Goal: Task Accomplishment & Management: Use online tool/utility

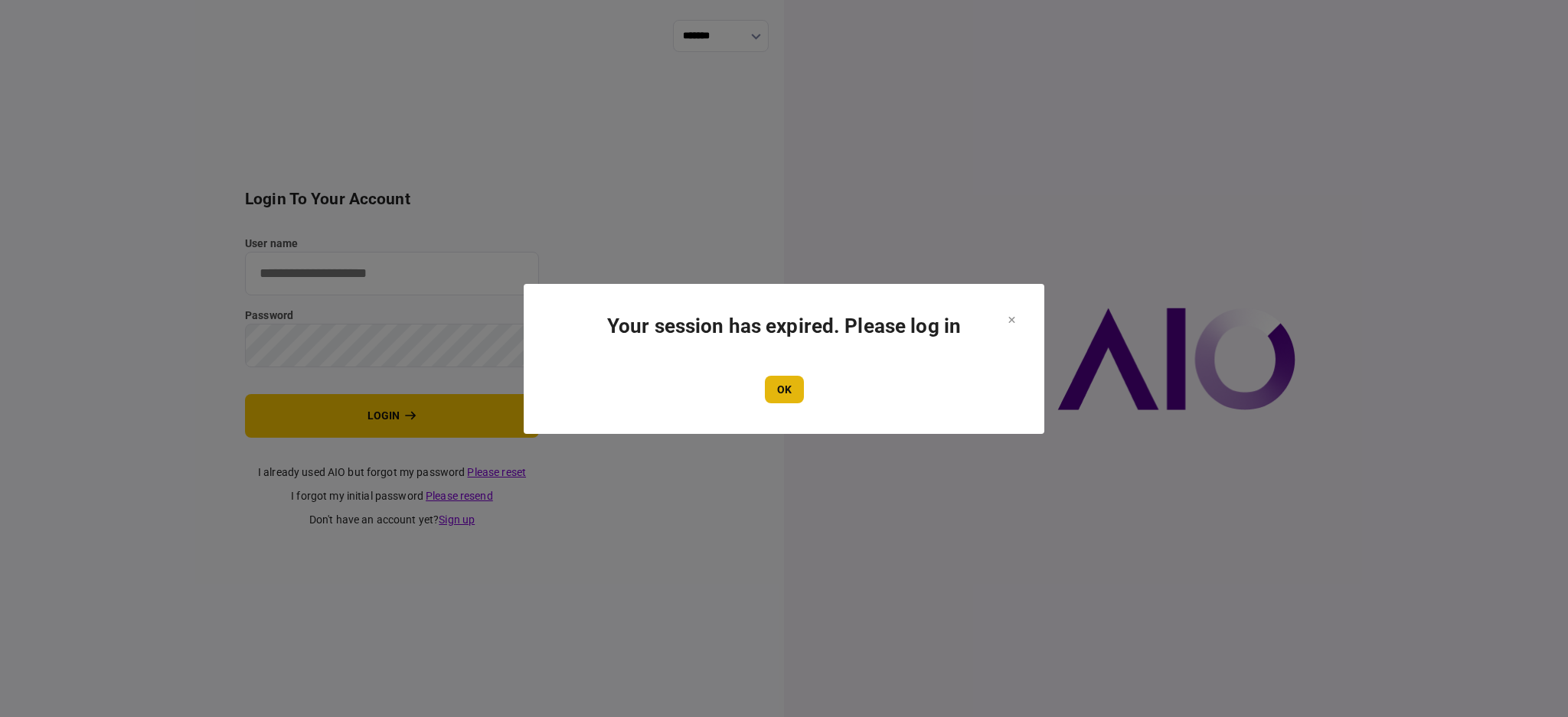
type input "****"
click at [785, 391] on button "OK" at bounding box center [784, 390] width 39 height 27
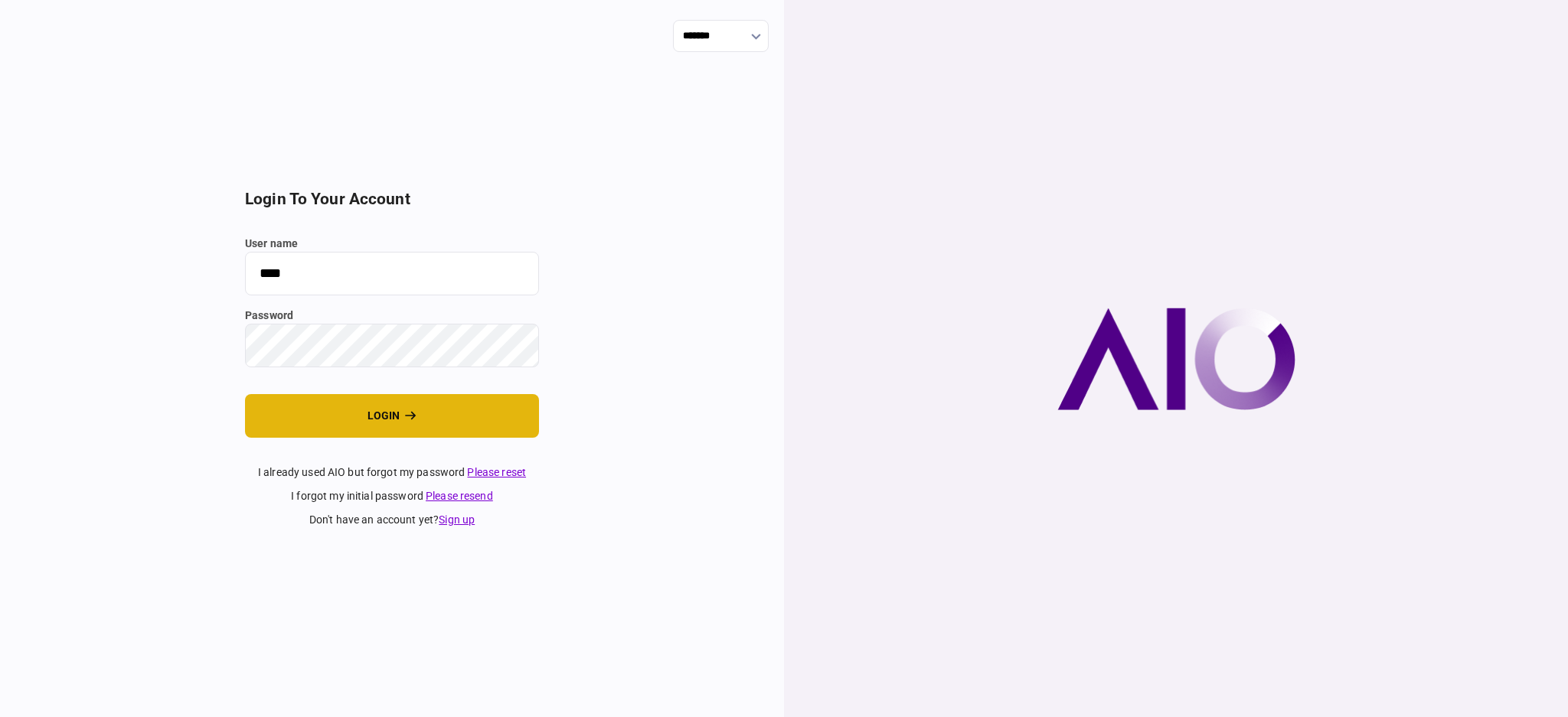
click at [344, 418] on button "login" at bounding box center [392, 416] width 294 height 44
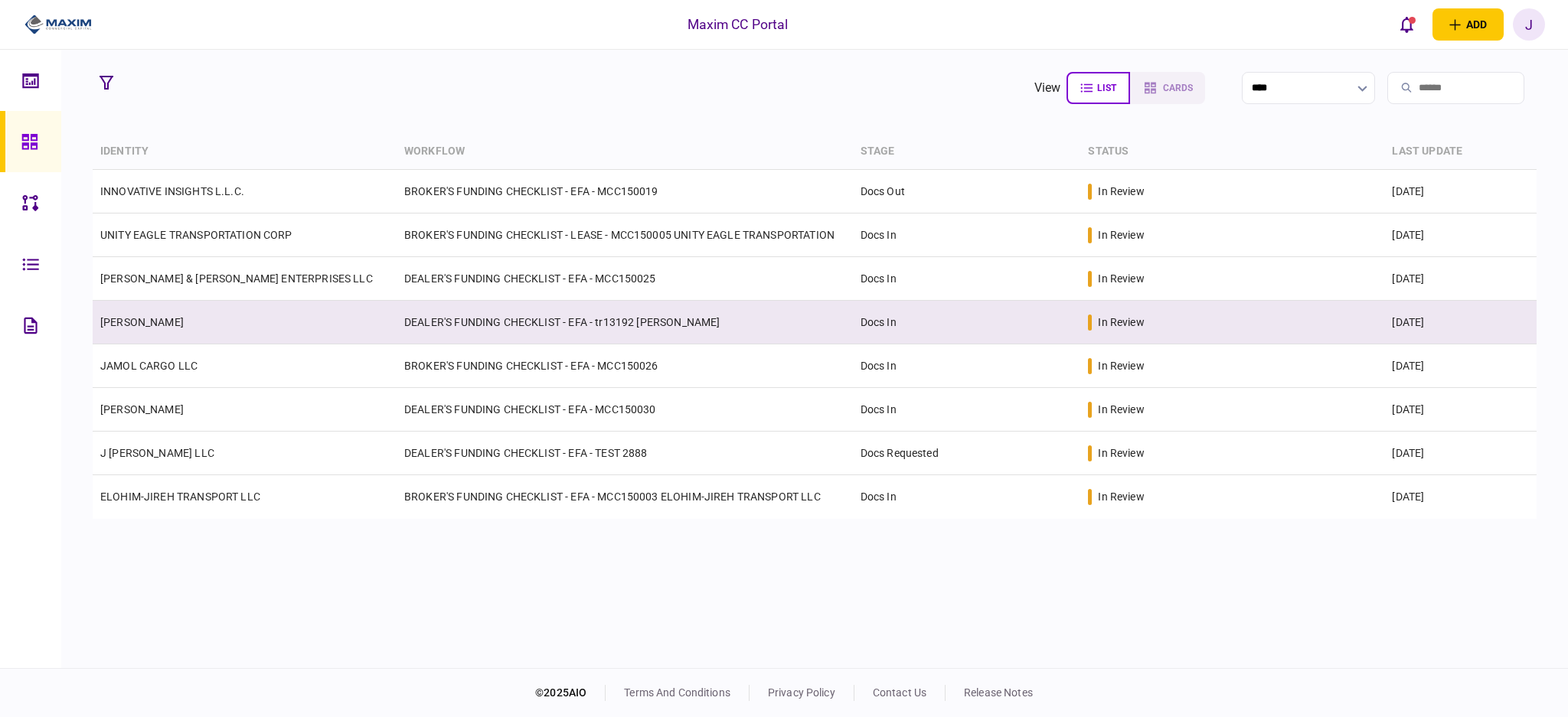
click at [136, 325] on link "[PERSON_NAME]" at bounding box center [142, 322] width 83 height 12
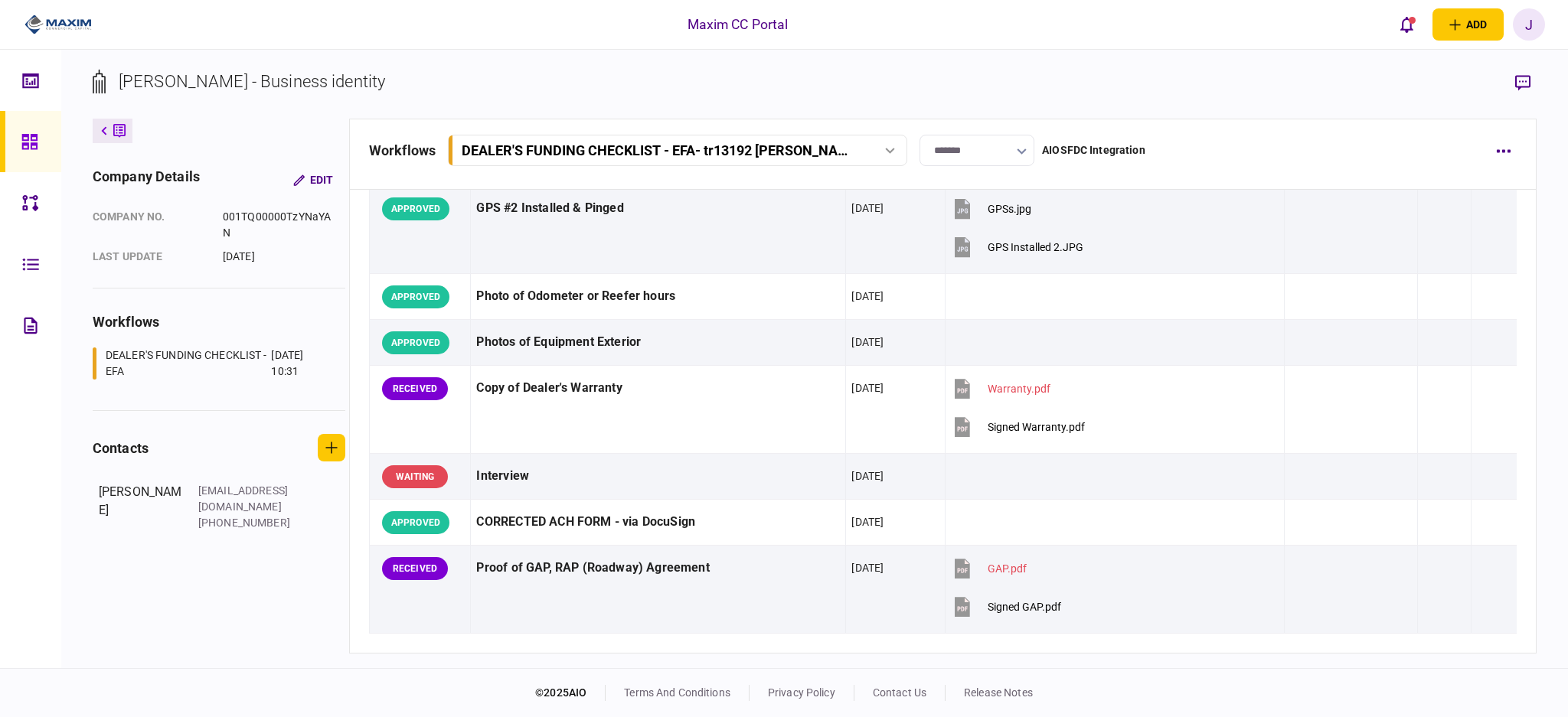
scroll to position [1551, 0]
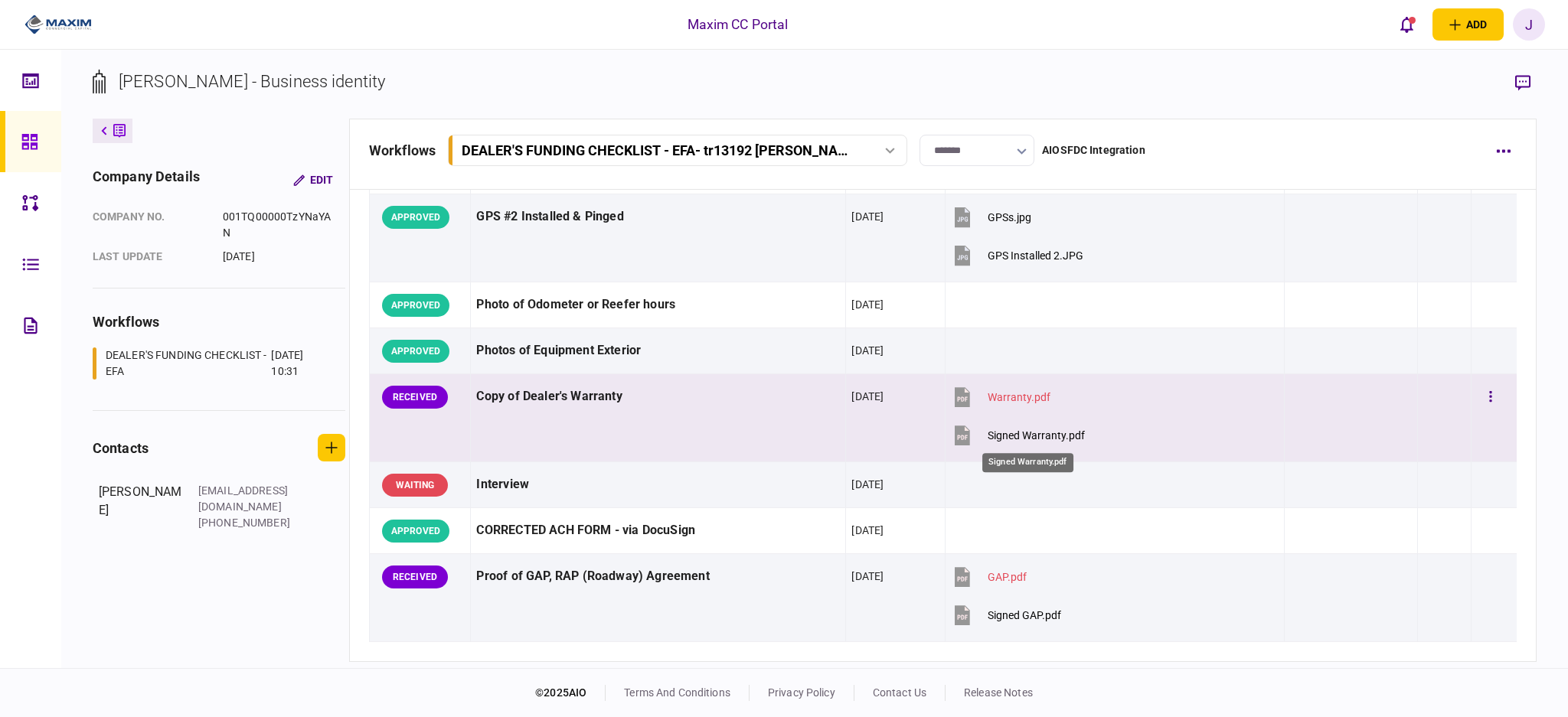
click at [1005, 435] on div "Signed Warranty.pdf" at bounding box center [1036, 434] width 97 height 12
click at [1477, 392] on button "button" at bounding box center [1490, 397] width 27 height 27
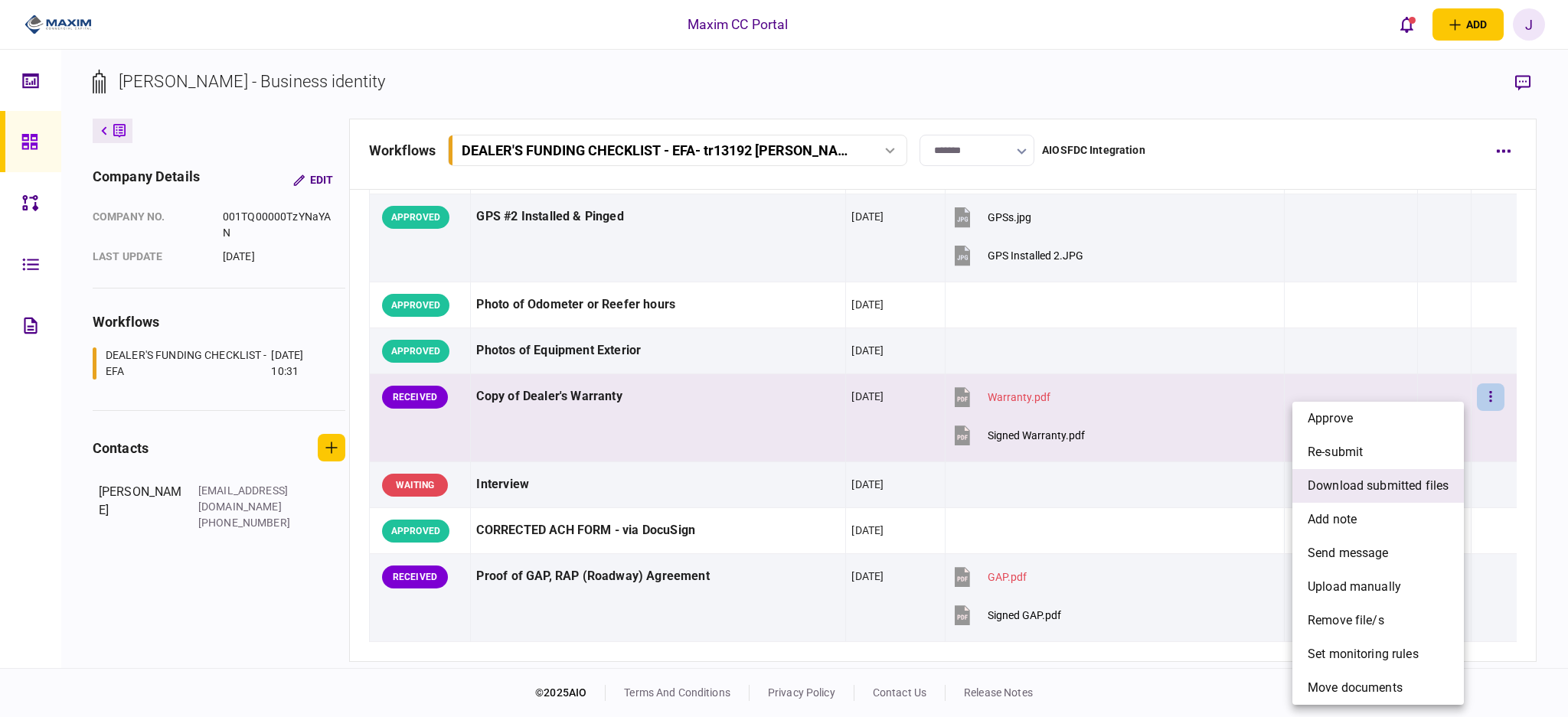
click at [1394, 498] on li "download submitted files" at bounding box center [1377, 486] width 171 height 34
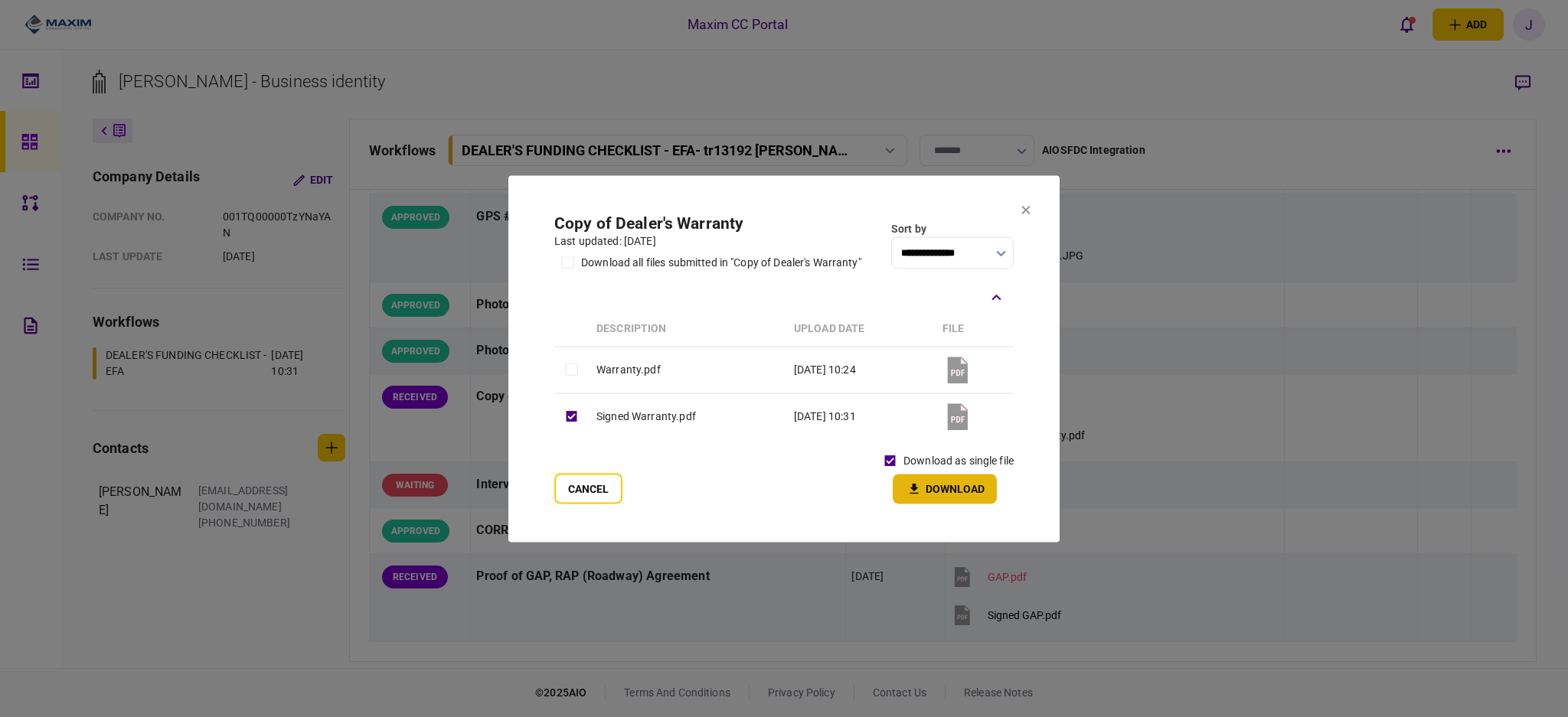
click at [940, 491] on button "Download" at bounding box center [945, 488] width 104 height 30
click at [1029, 208] on icon at bounding box center [1026, 209] width 9 height 9
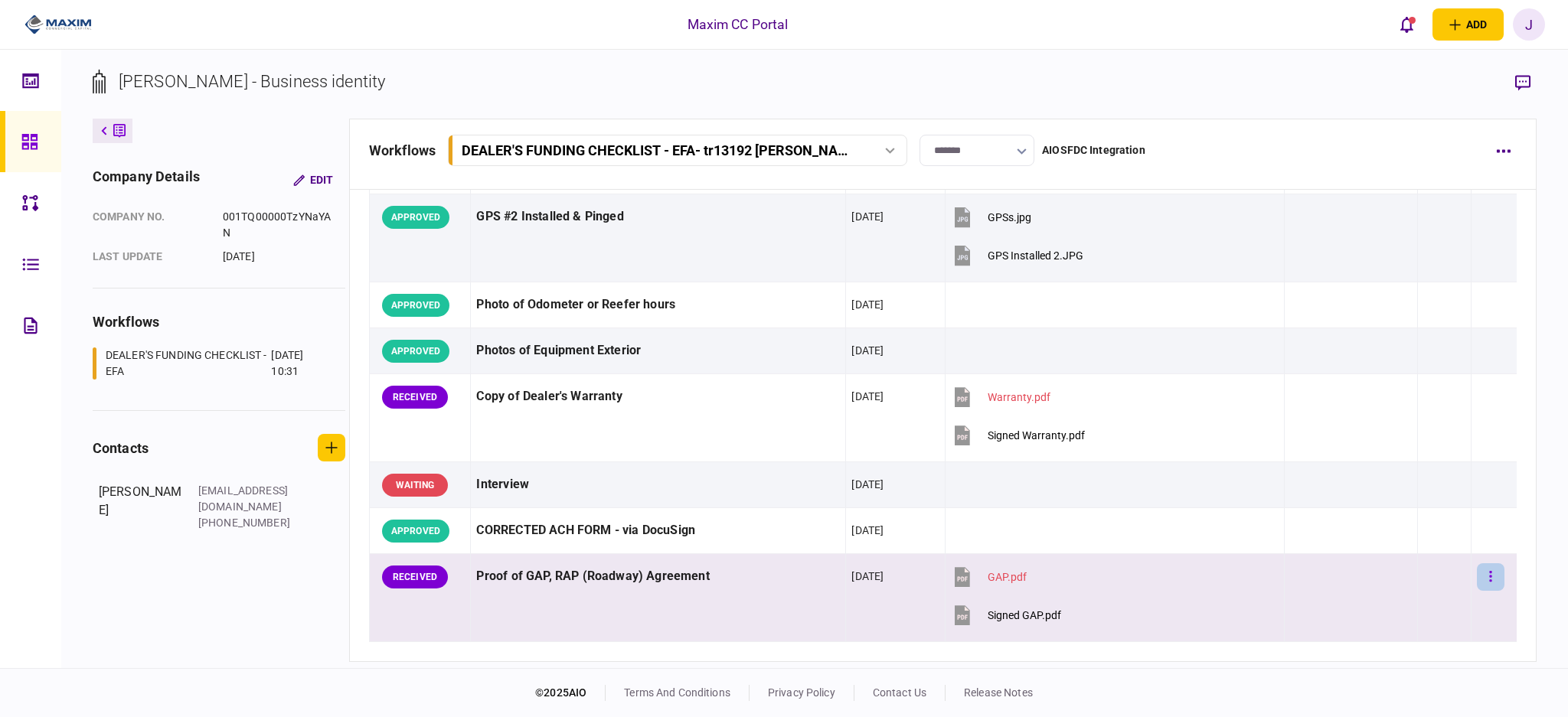
click at [1479, 574] on button "button" at bounding box center [1490, 577] width 27 height 27
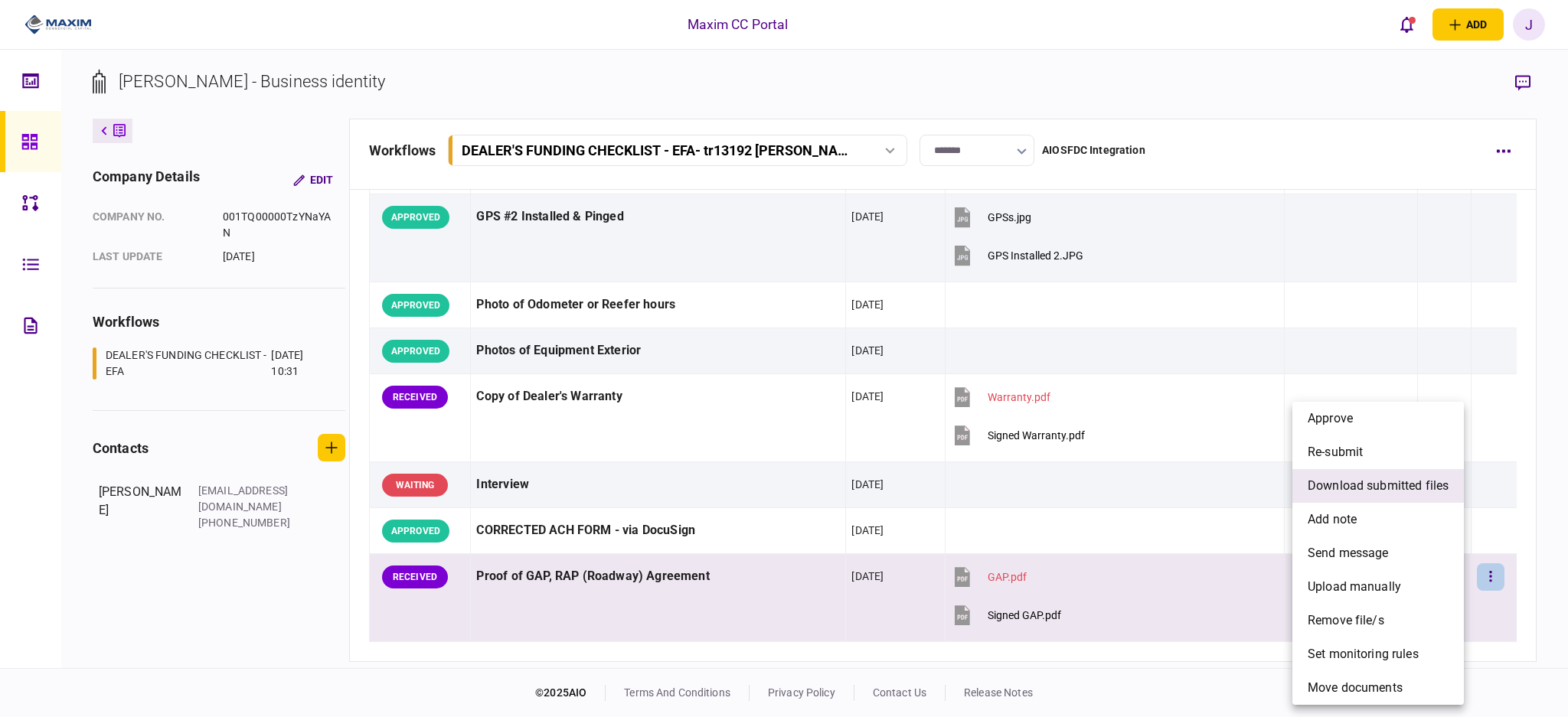
click at [1403, 495] on li "download submitted files" at bounding box center [1377, 486] width 171 height 34
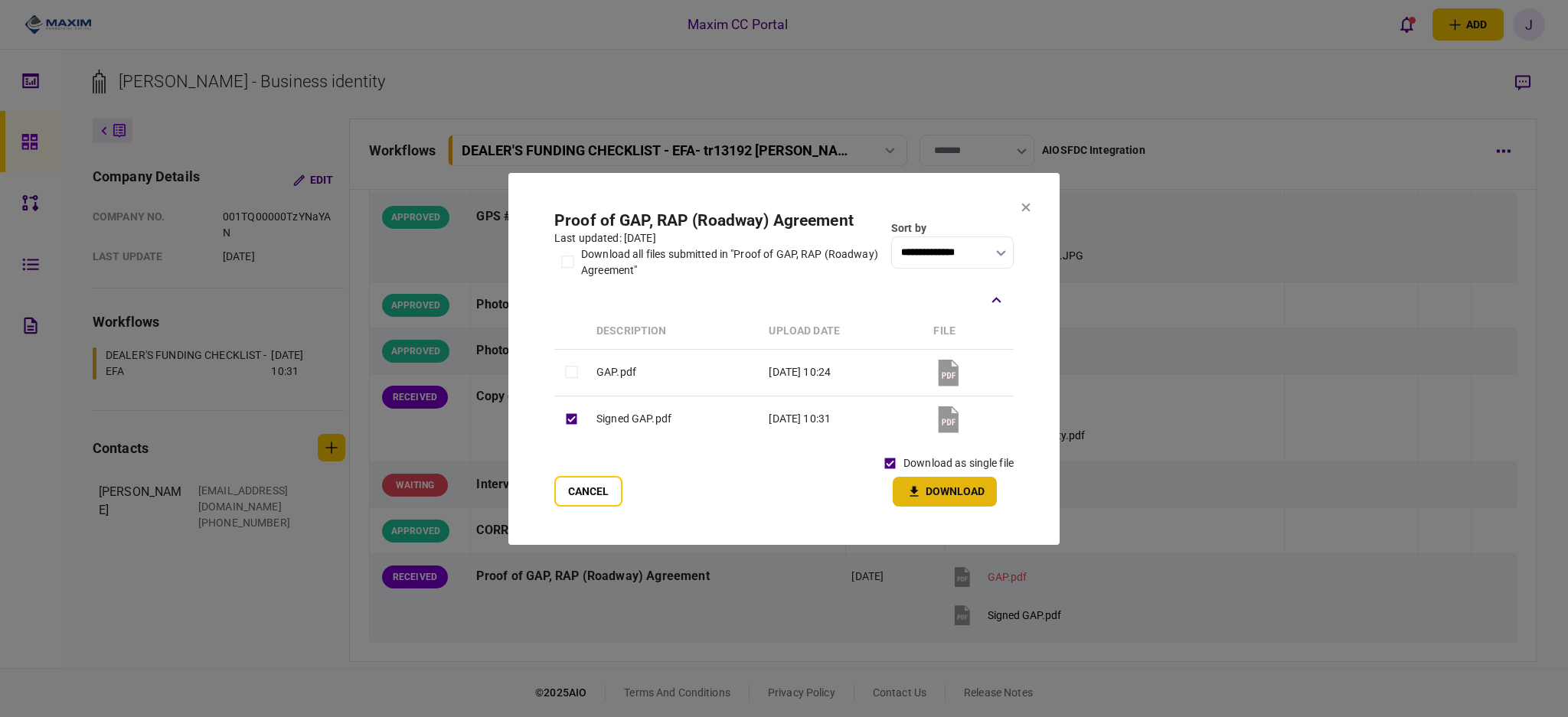
click at [965, 502] on button "Download" at bounding box center [945, 491] width 104 height 30
click at [1031, 211] on section "**********" at bounding box center [784, 358] width 551 height 372
click at [1025, 209] on icon at bounding box center [1026, 207] width 8 height 8
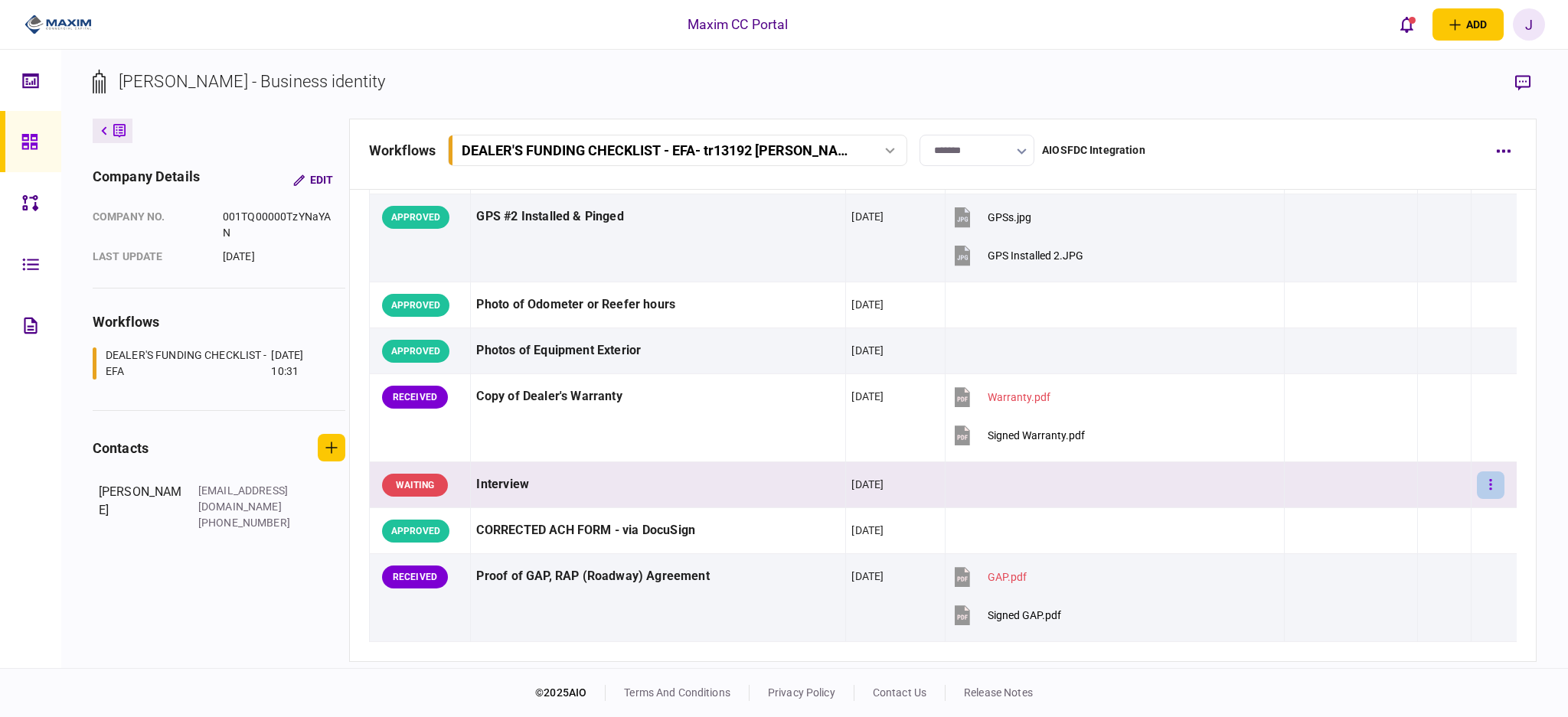
click at [1488, 482] on icon "button" at bounding box center [1489, 485] width 3 height 15
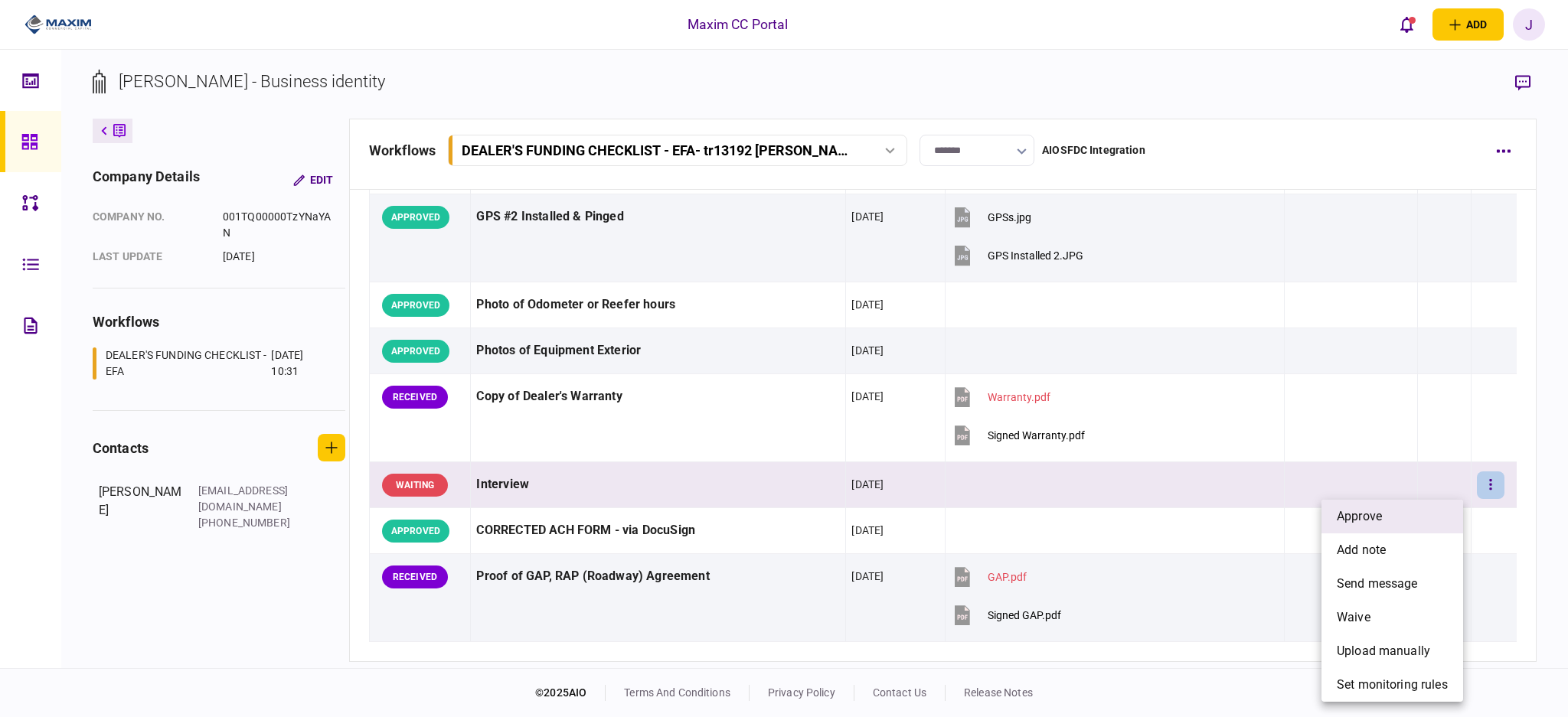
click at [1411, 526] on li "approve" at bounding box center [1391, 516] width 142 height 34
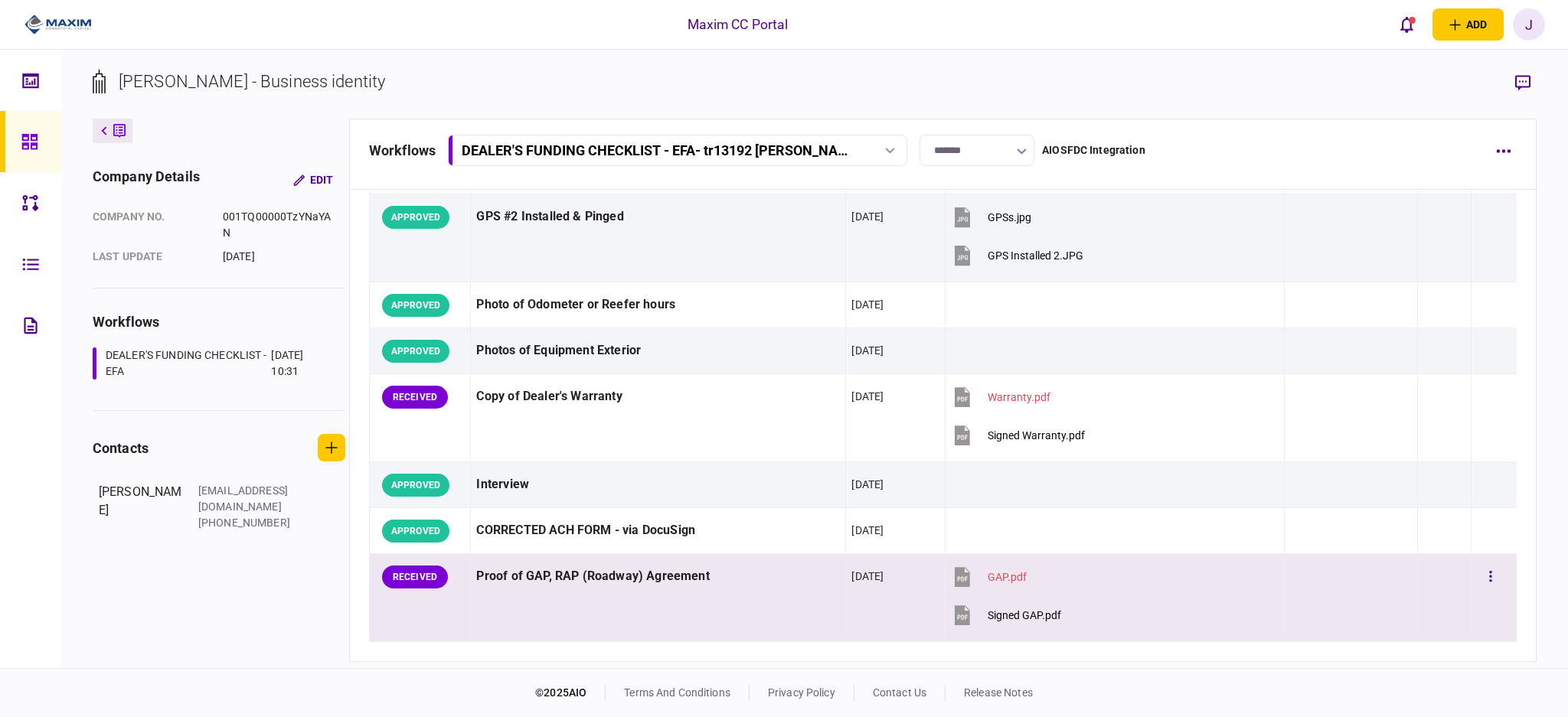
click at [1009, 621] on div "Signed GAP.pdf" at bounding box center [1024, 615] width 73 height 12
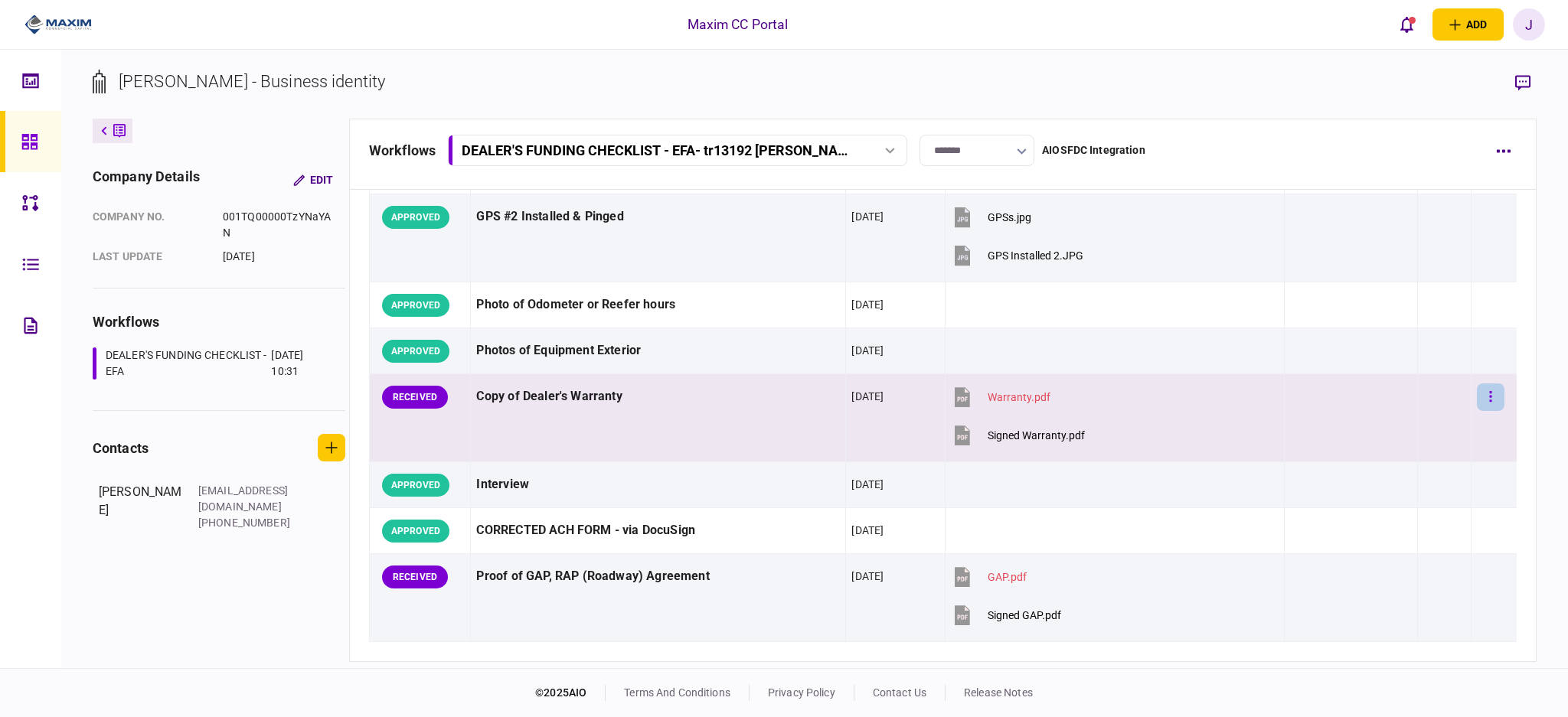
click at [1488, 391] on icon "button" at bounding box center [1489, 397] width 3 height 15
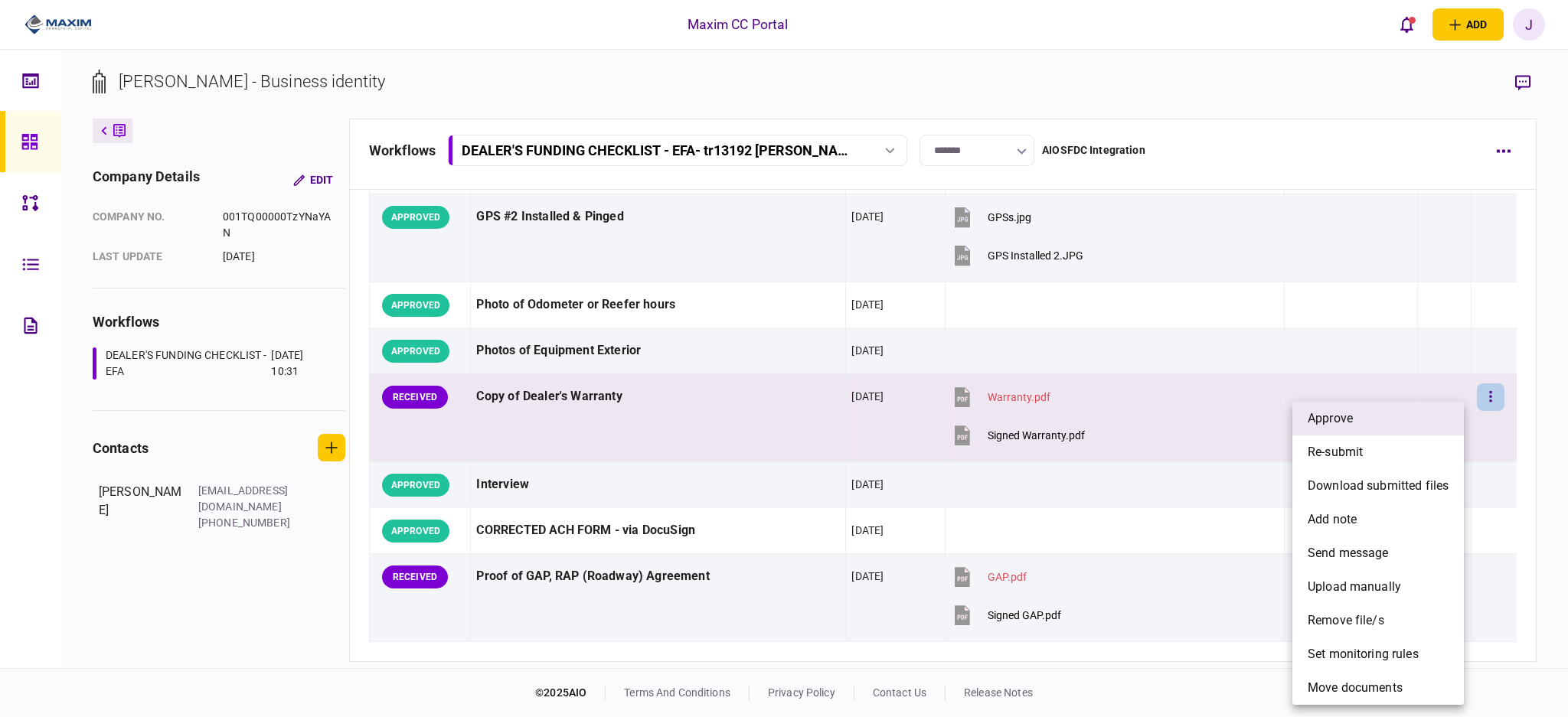
click at [1380, 426] on li "approve" at bounding box center [1377, 418] width 171 height 34
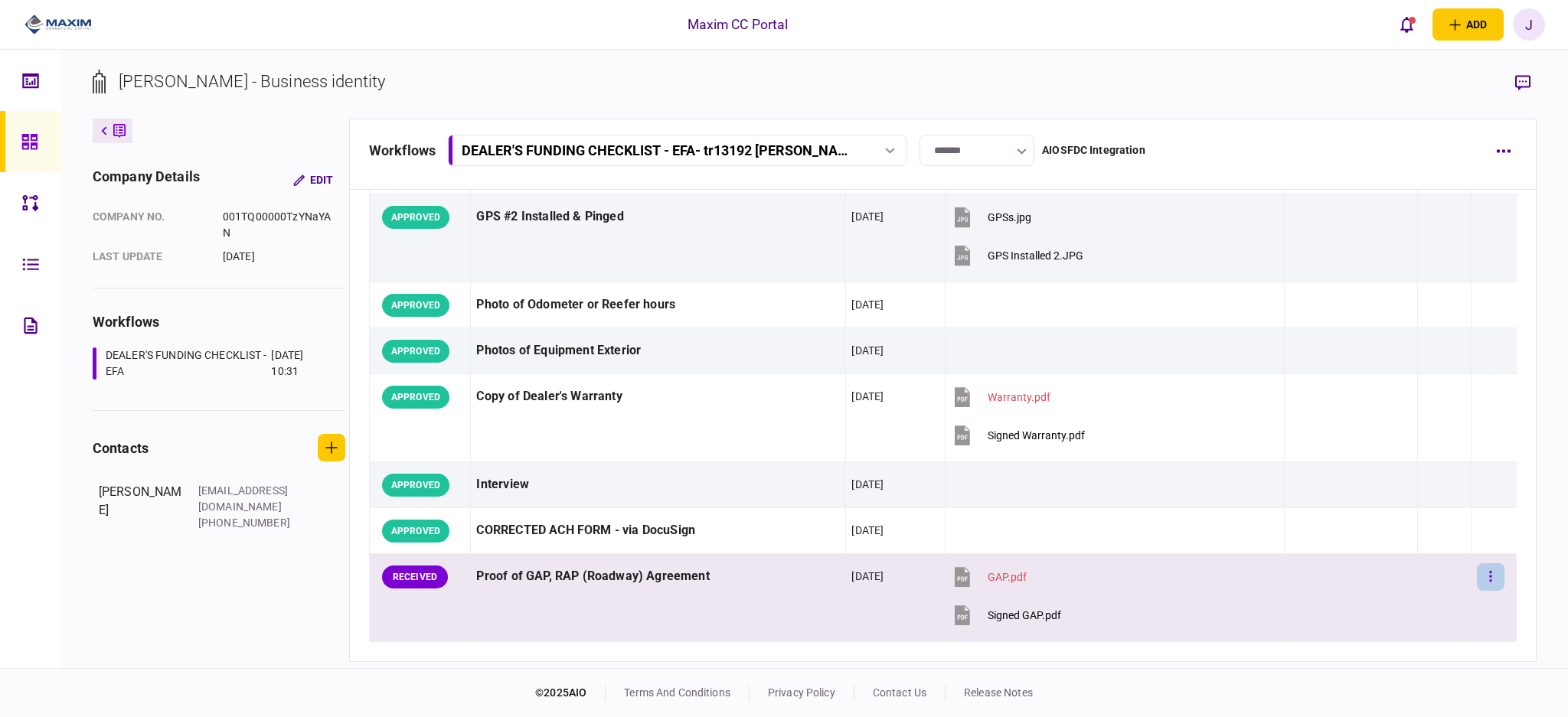
click at [1477, 573] on button "button" at bounding box center [1490, 577] width 27 height 27
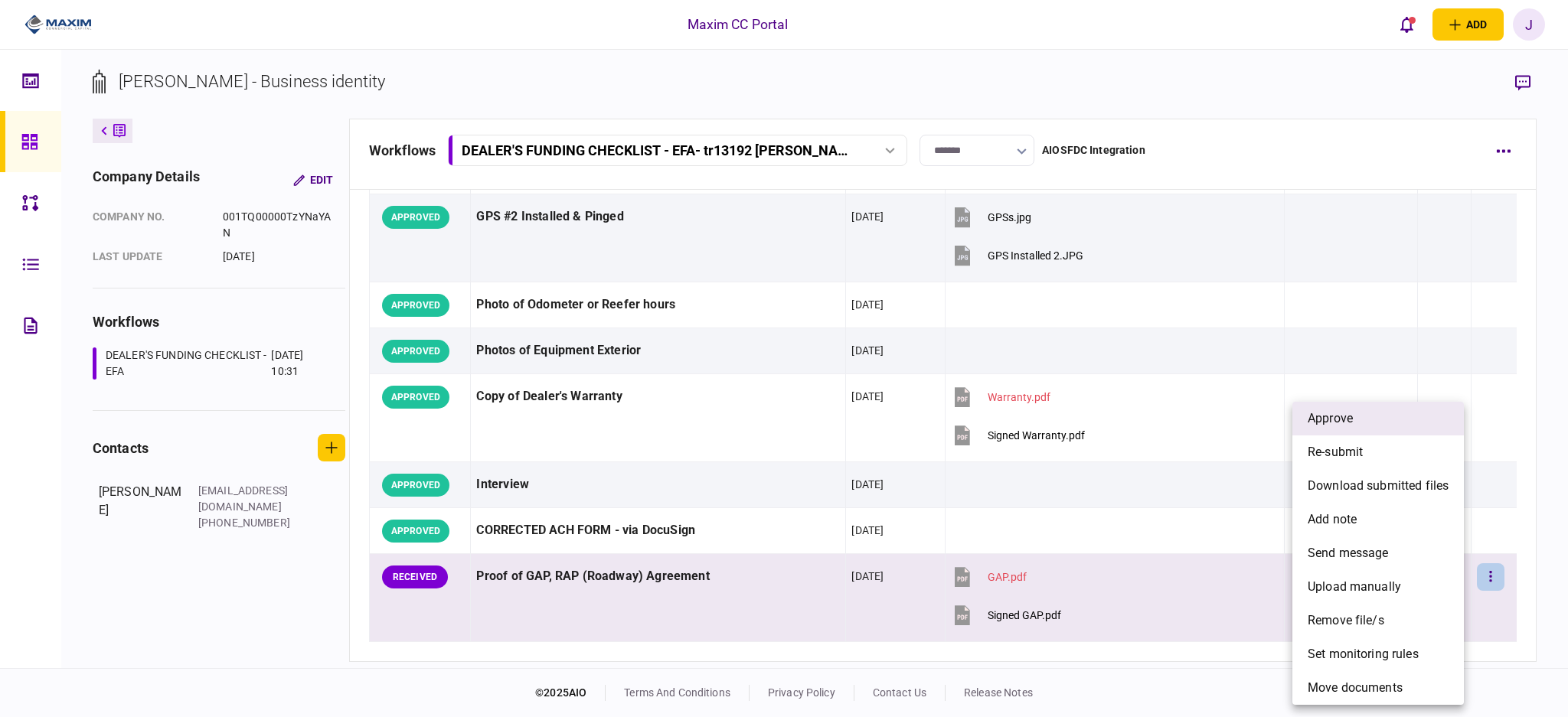
click at [1369, 416] on li "approve" at bounding box center [1377, 418] width 171 height 34
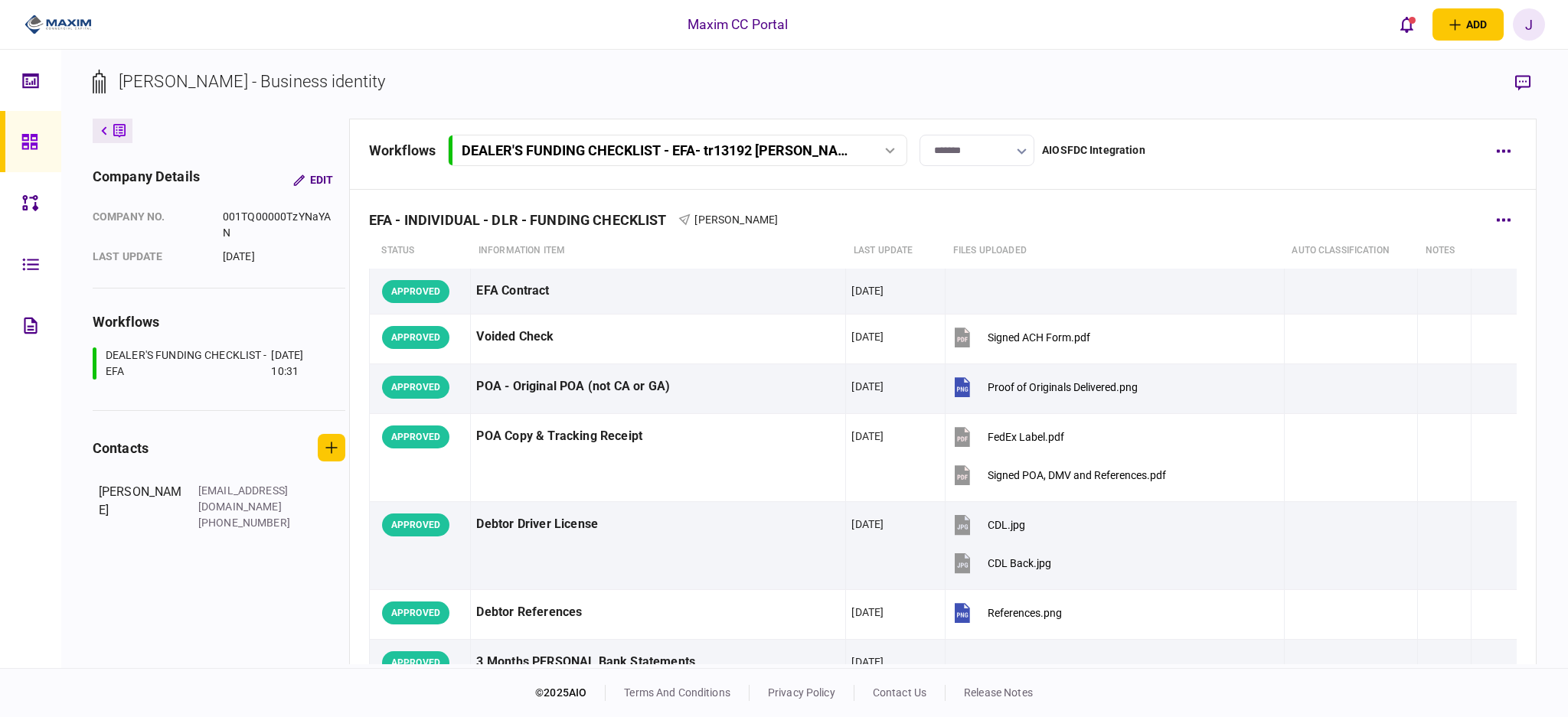
scroll to position [0, 0]
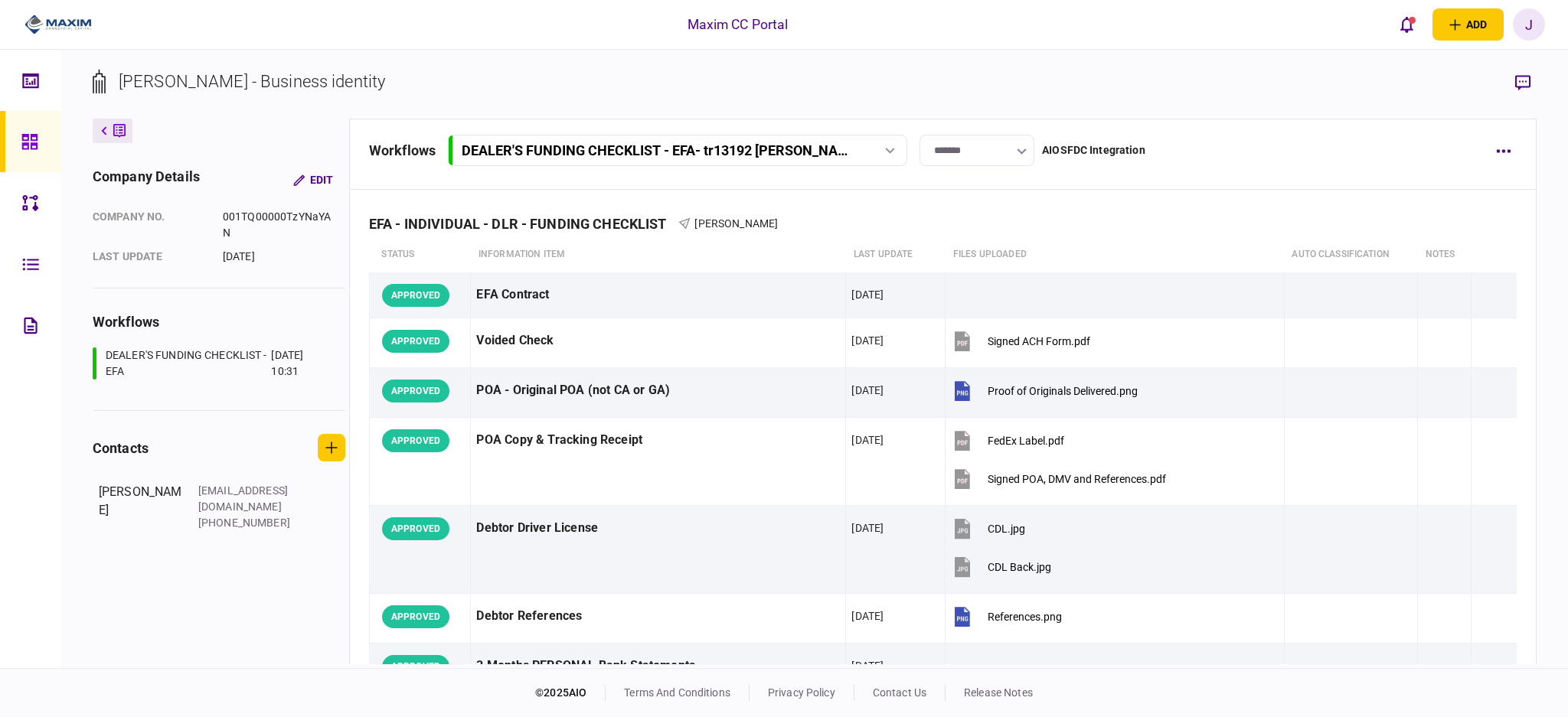
click at [958, 157] on input "*******" at bounding box center [977, 150] width 115 height 31
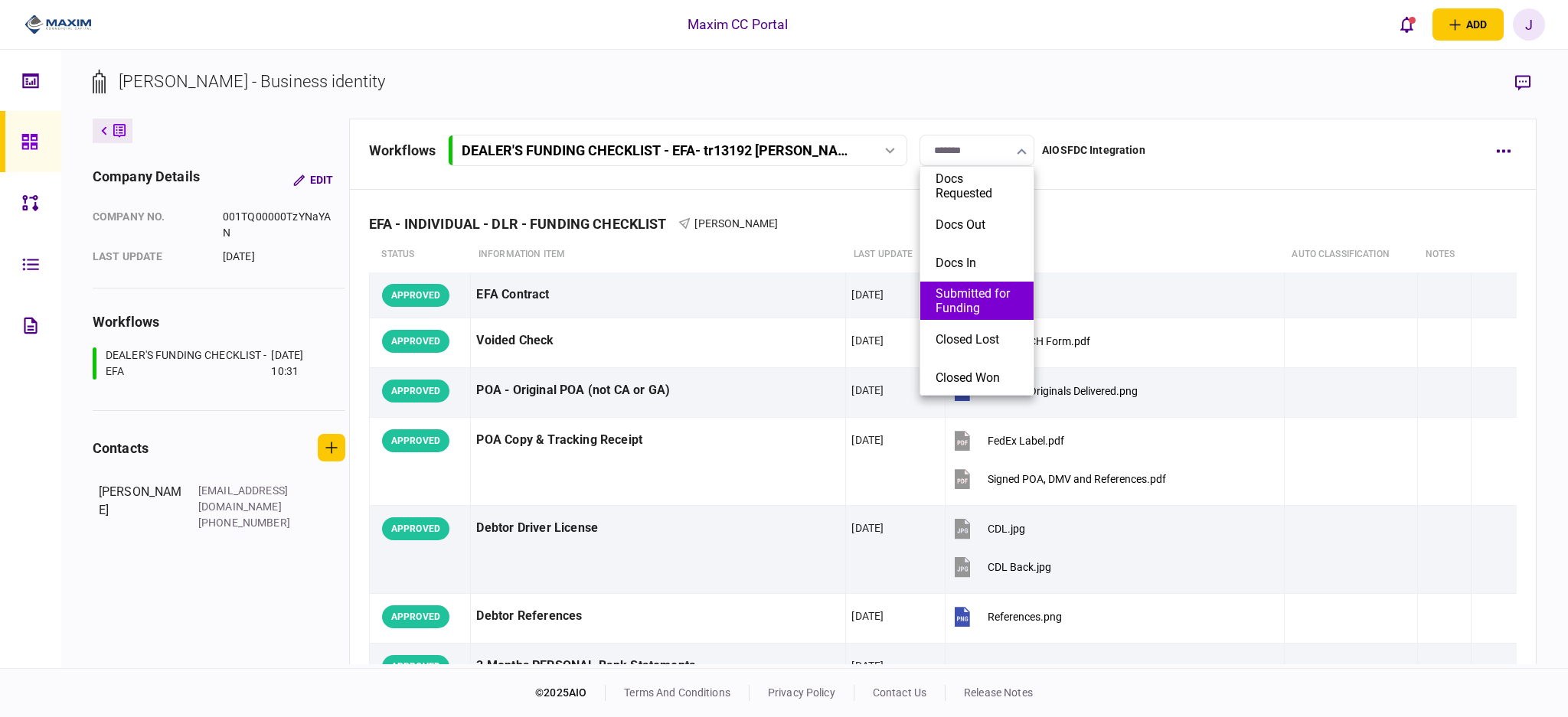
click at [986, 297] on button "Submitted for Funding" at bounding box center [976, 301] width 82 height 29
type input "**********"
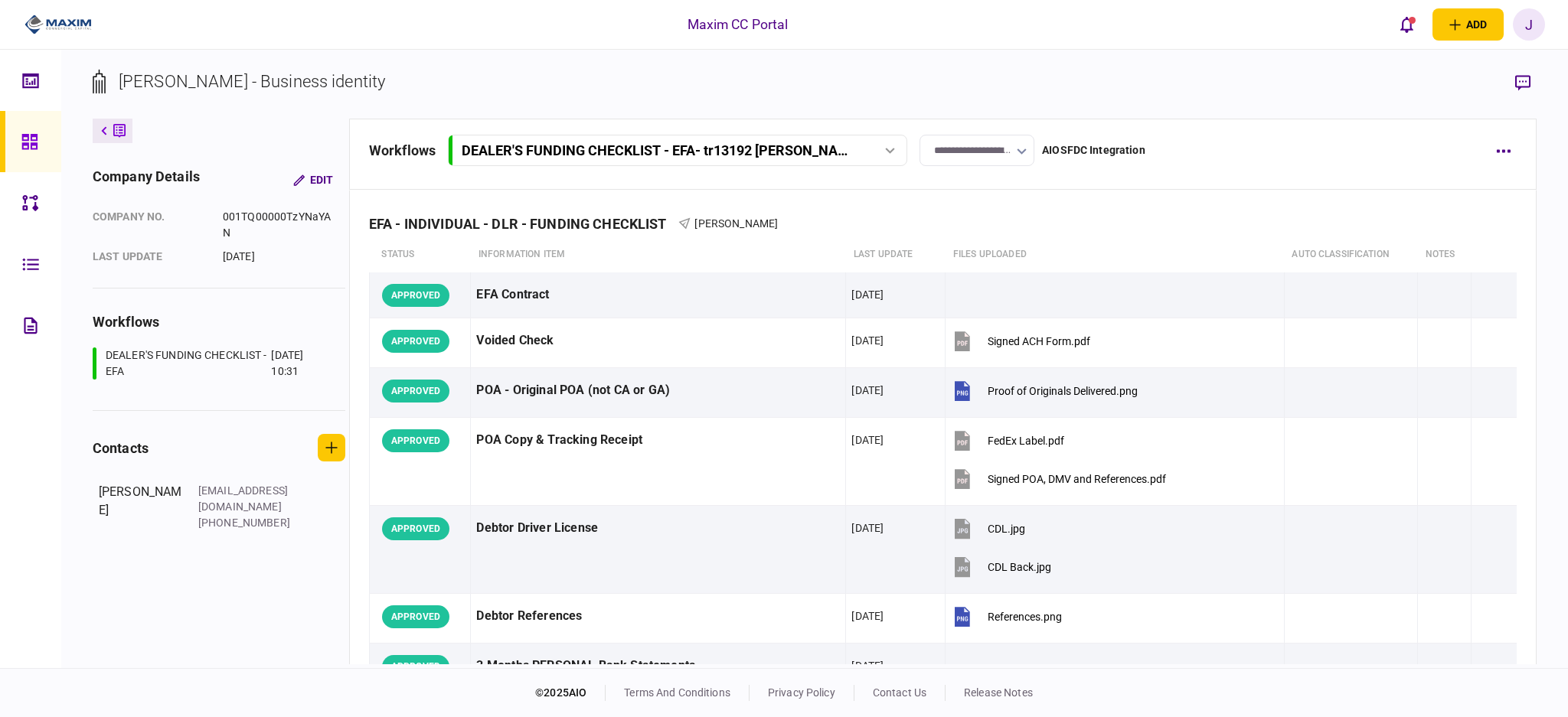
click at [1005, 150] on input "**********" at bounding box center [977, 150] width 115 height 31
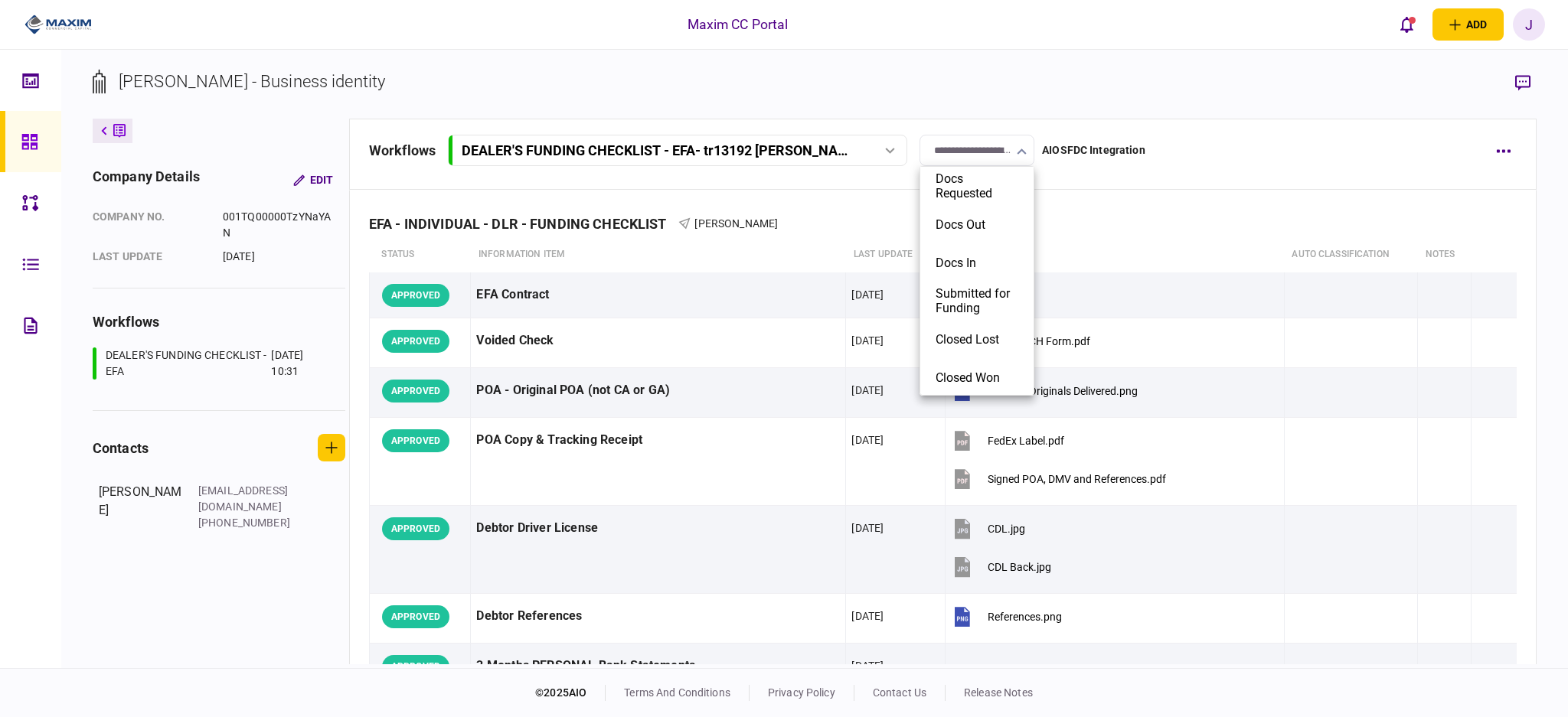
click at [1005, 150] on div at bounding box center [784, 358] width 1568 height 717
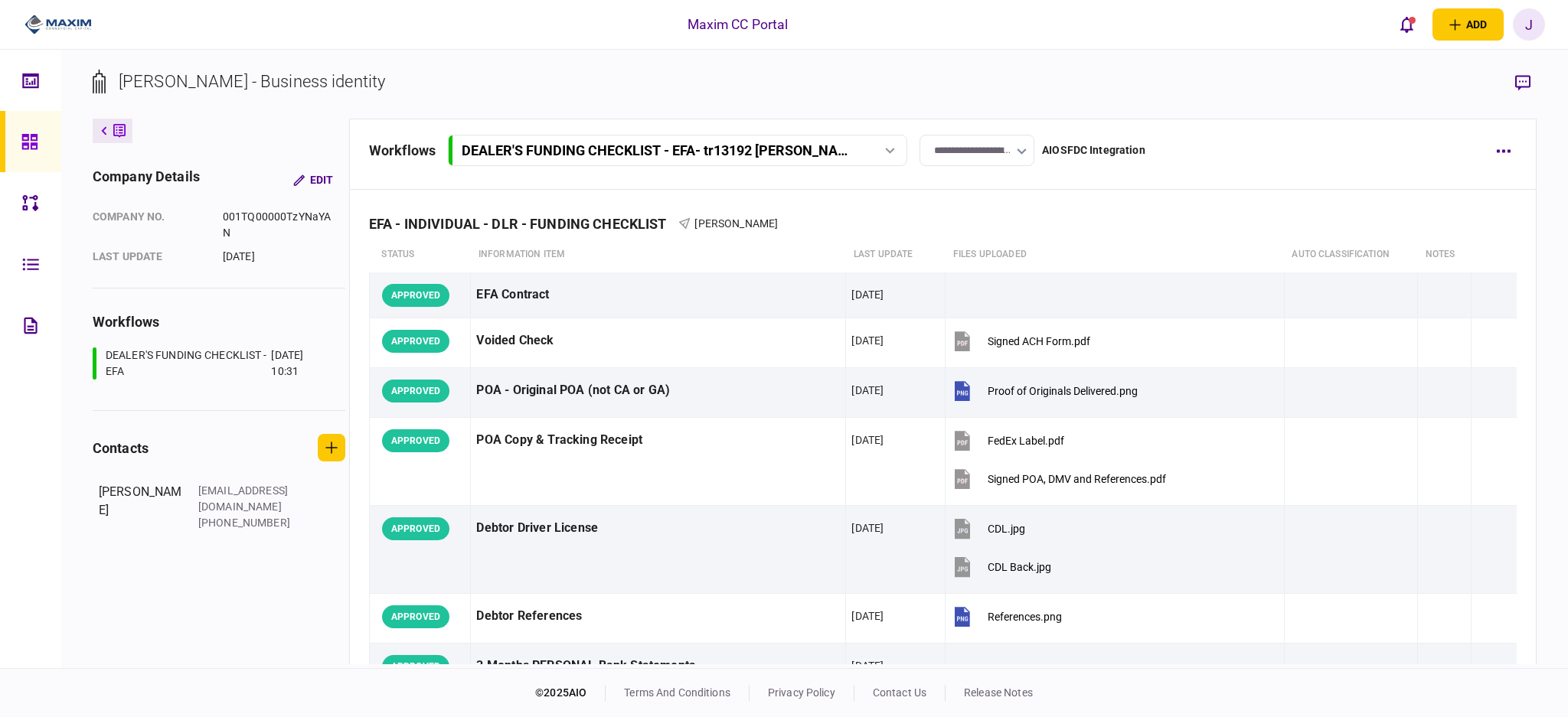
click at [1089, 96] on section "[PERSON_NAME] - Business identity" at bounding box center [814, 93] width 1444 height 49
